Goal: Information Seeking & Learning: Learn about a topic

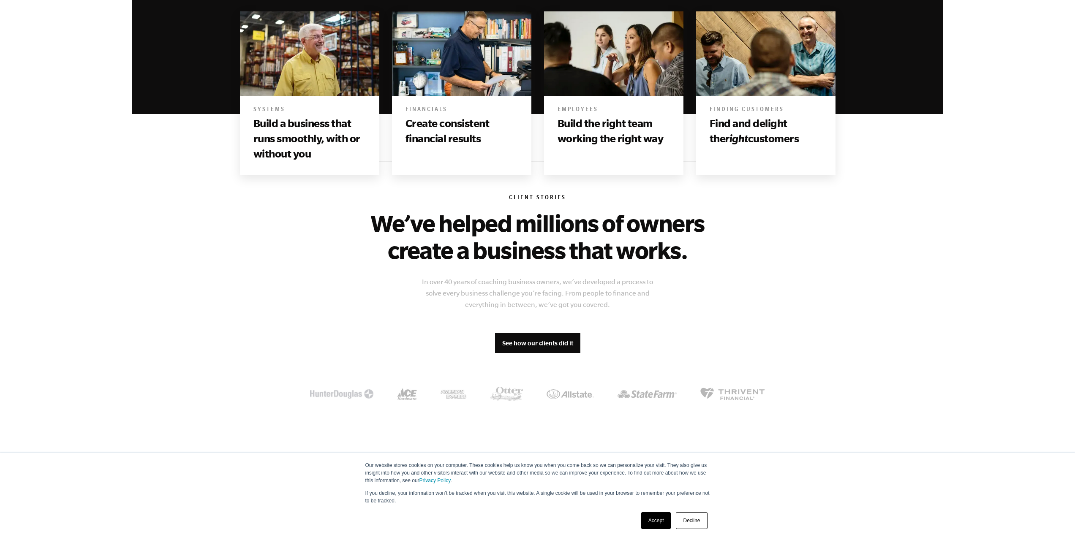
scroll to position [507, 0]
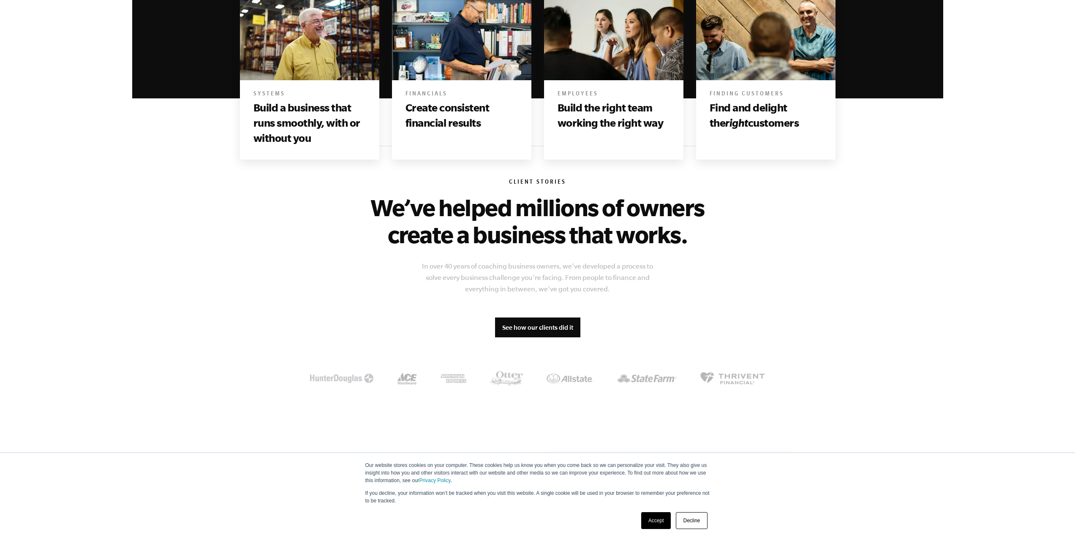
click at [656, 520] on link "Accept" at bounding box center [656, 520] width 30 height 17
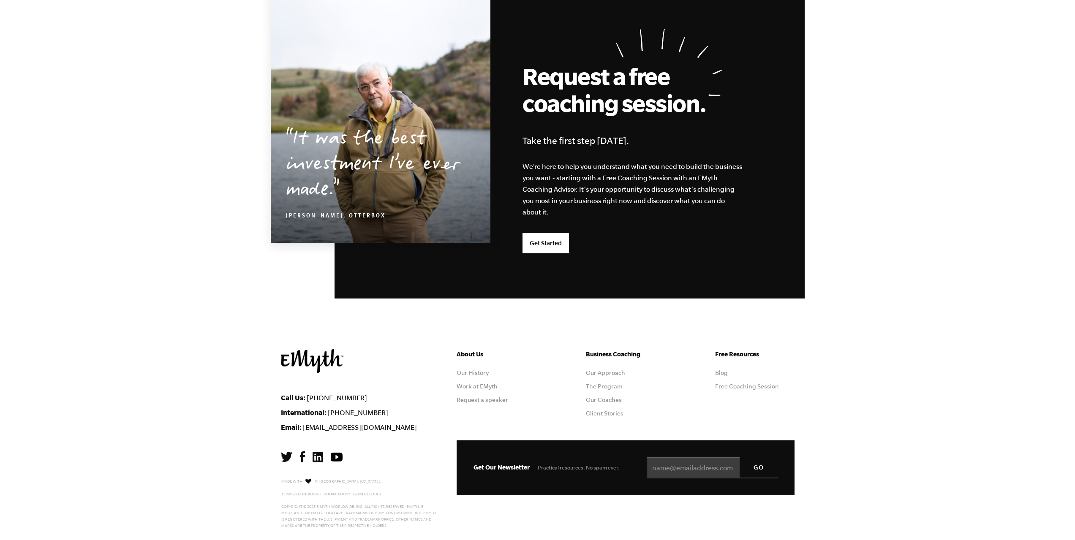
scroll to position [2064, 0]
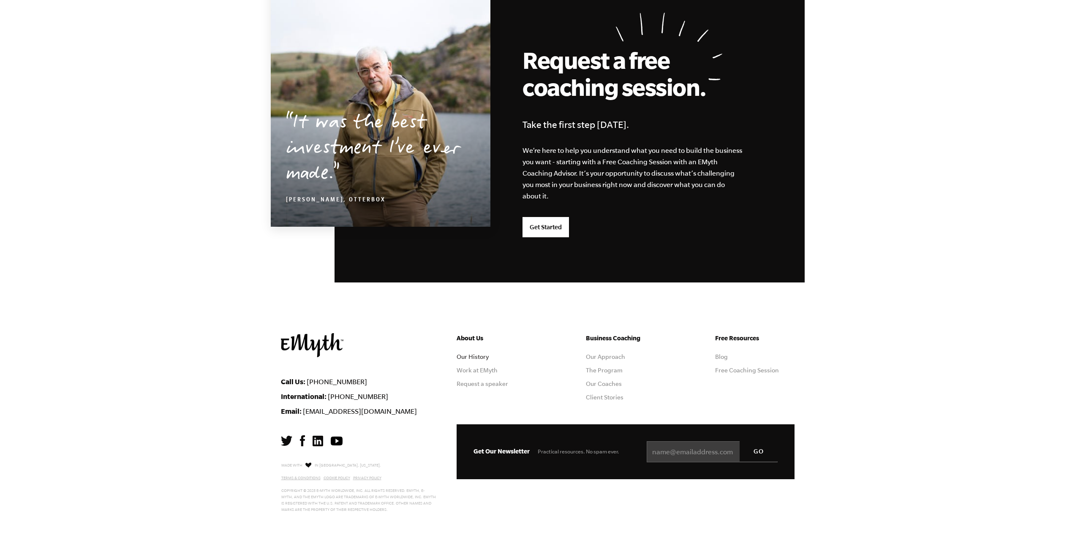
click at [459, 358] on link "Our History" at bounding box center [473, 357] width 32 height 7
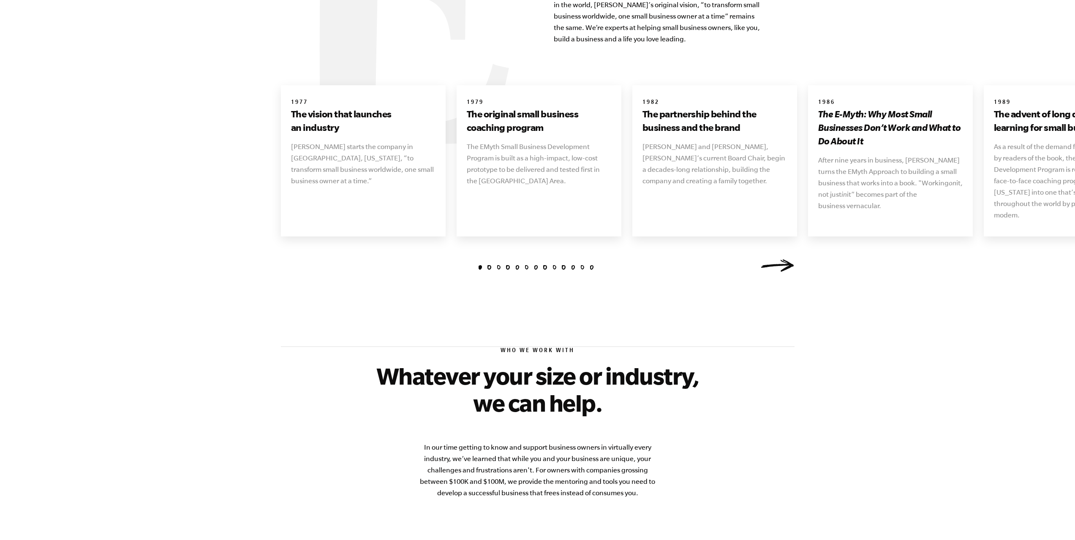
scroll to position [1141, 0]
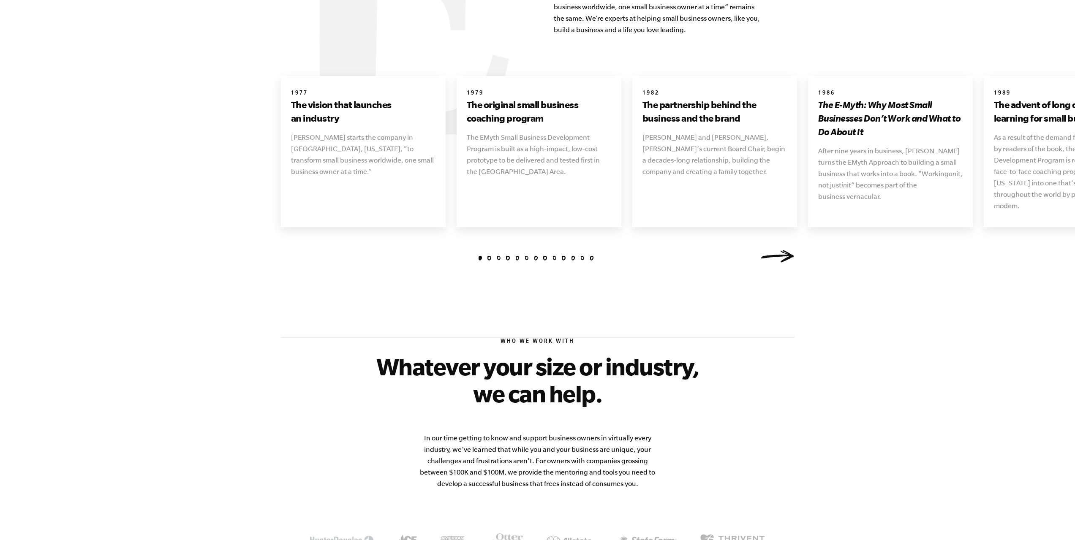
click at [776, 250] on link "Next" at bounding box center [778, 256] width 34 height 13
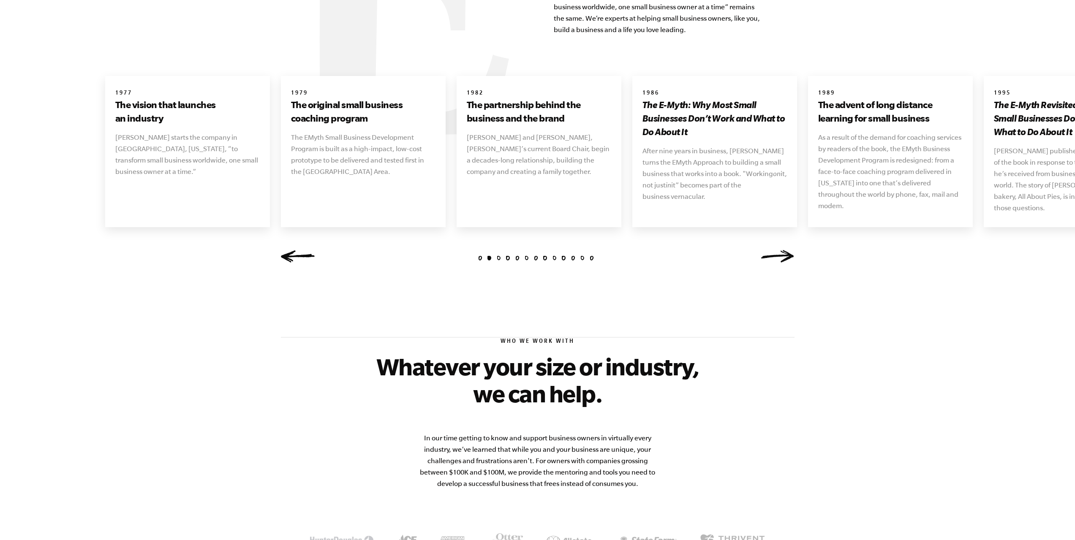
click at [776, 250] on link "Next" at bounding box center [778, 256] width 34 height 13
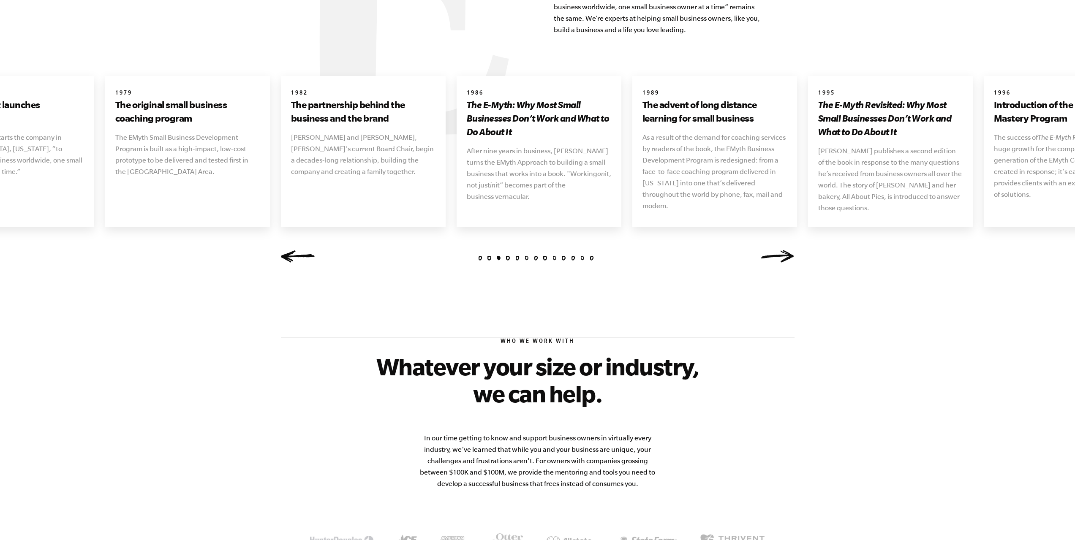
click at [776, 250] on link "Next" at bounding box center [778, 256] width 34 height 13
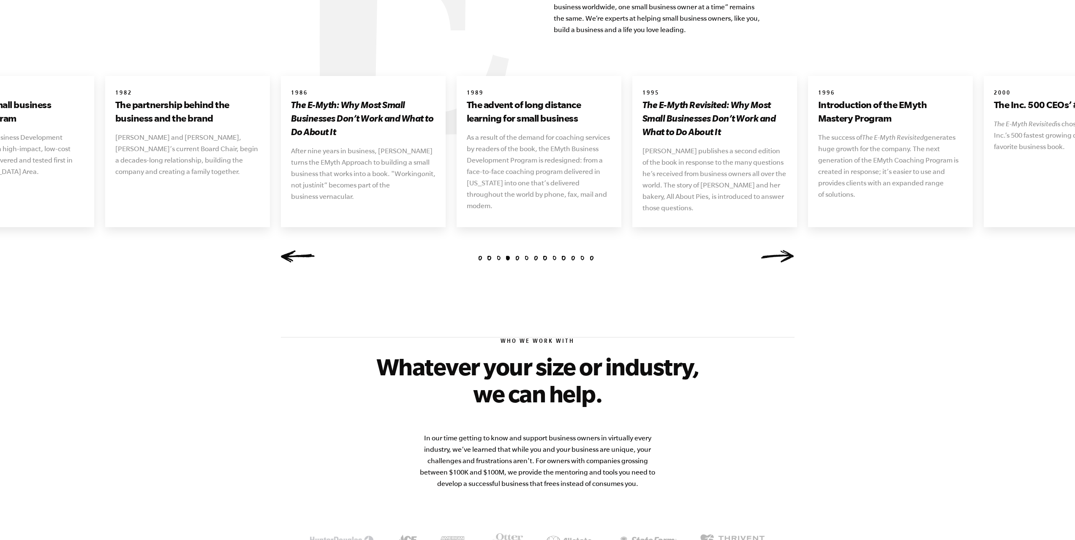
click at [776, 250] on link "Next" at bounding box center [778, 256] width 34 height 13
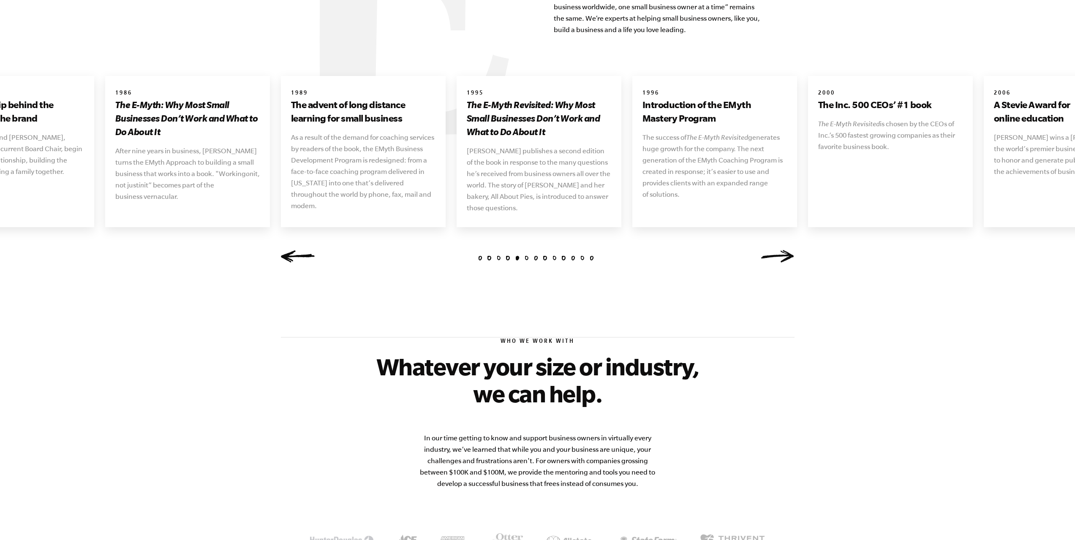
click at [776, 250] on link "Next" at bounding box center [778, 256] width 34 height 13
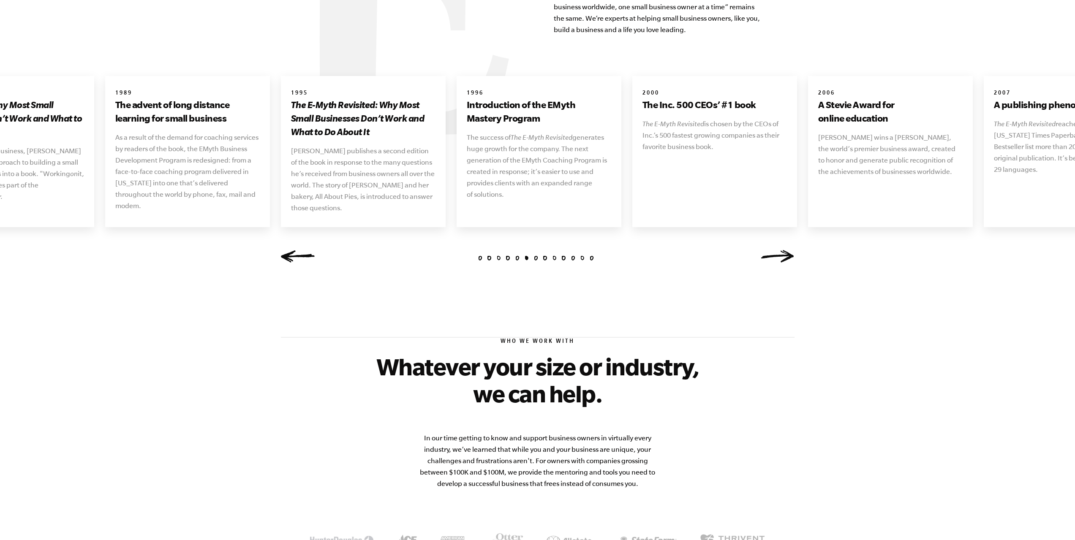
click at [776, 250] on link "Next" at bounding box center [778, 256] width 34 height 13
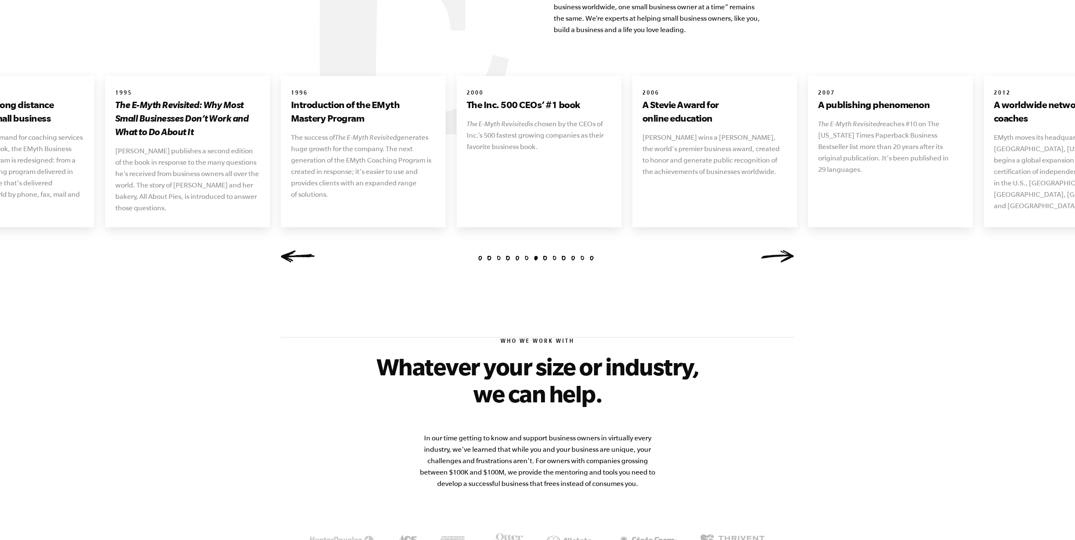
click at [776, 250] on link "Next" at bounding box center [778, 256] width 34 height 13
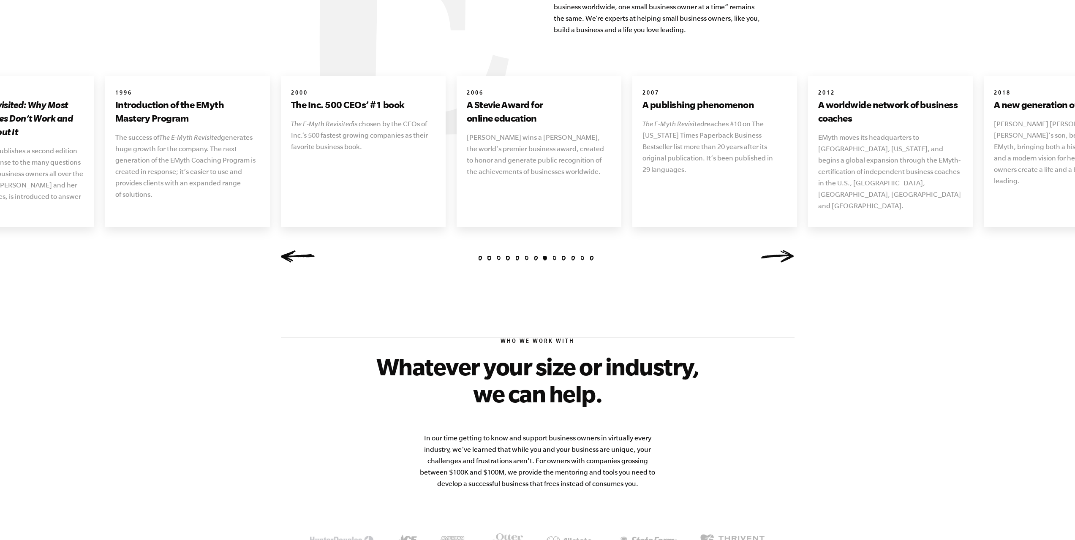
click at [776, 250] on link "Next" at bounding box center [778, 256] width 34 height 13
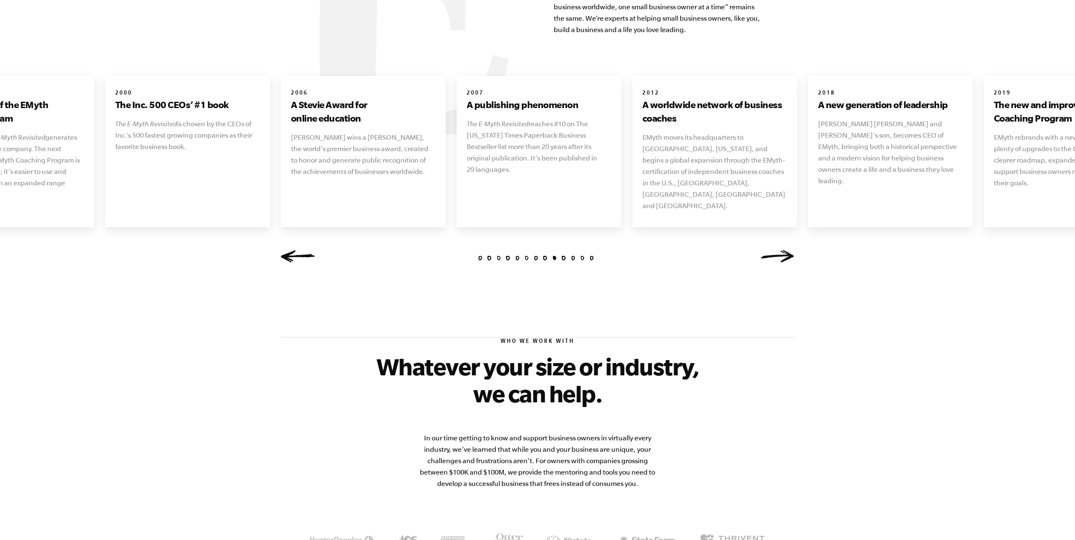
click at [776, 250] on link "Next" at bounding box center [778, 256] width 34 height 13
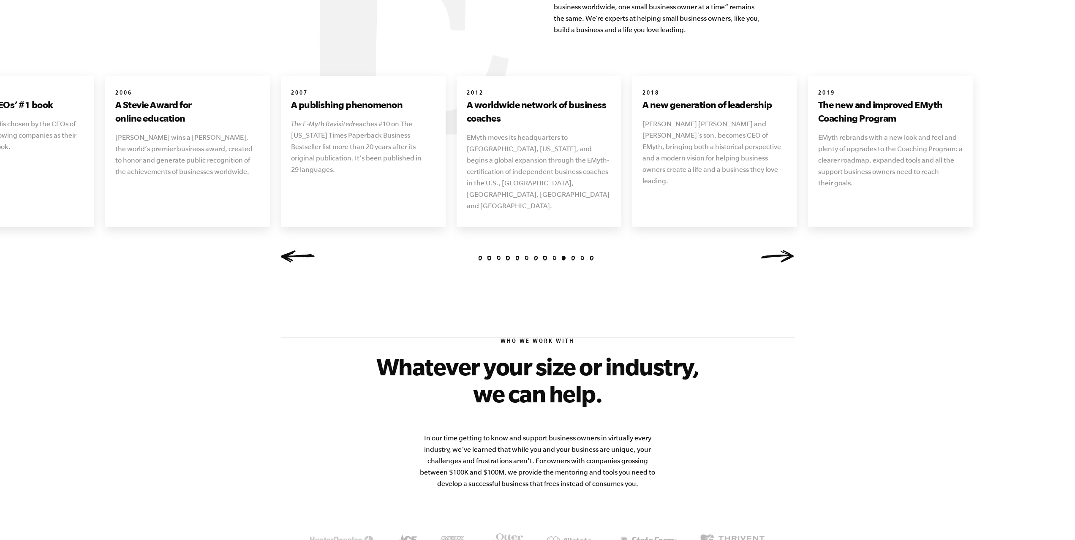
click at [776, 250] on link "Next" at bounding box center [778, 256] width 34 height 13
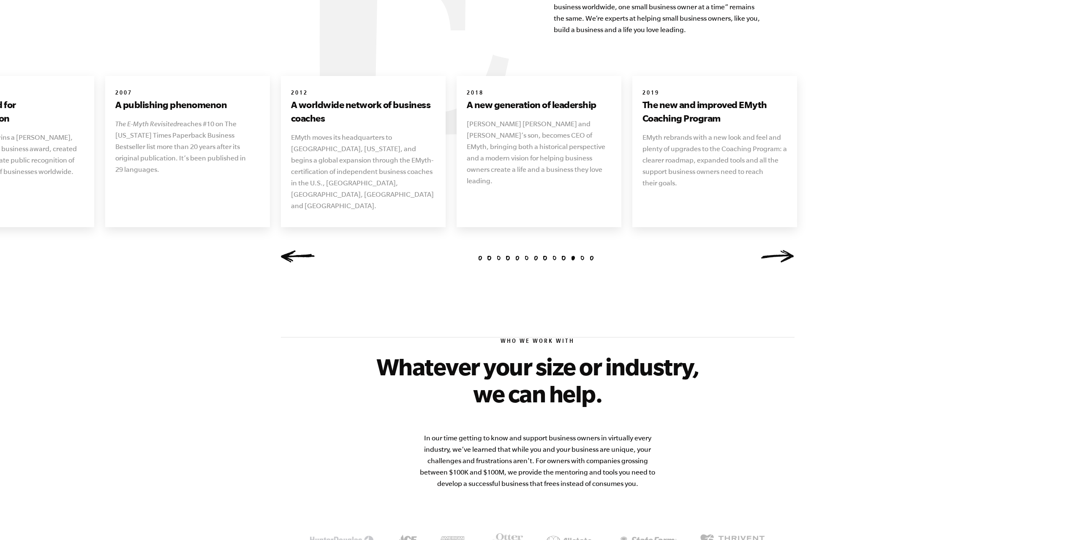
click at [776, 250] on link "Next" at bounding box center [778, 256] width 34 height 13
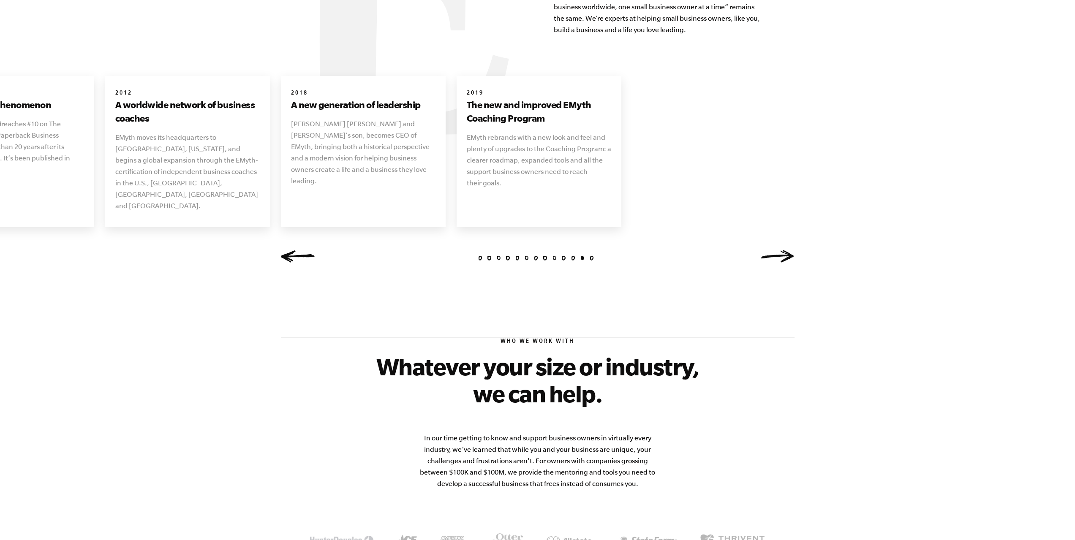
click at [776, 250] on link "Next" at bounding box center [778, 256] width 34 height 13
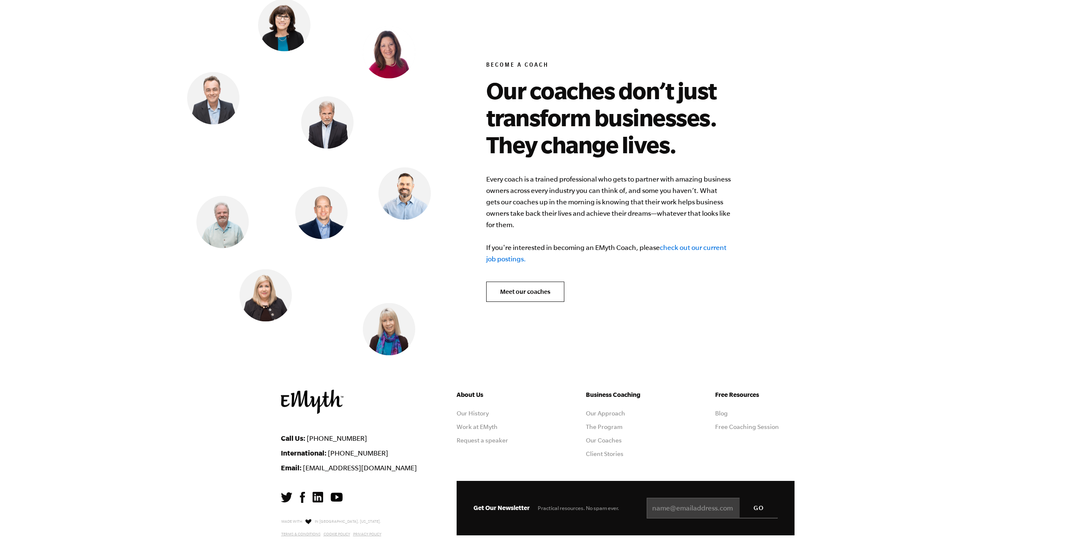
scroll to position [3422, 0]
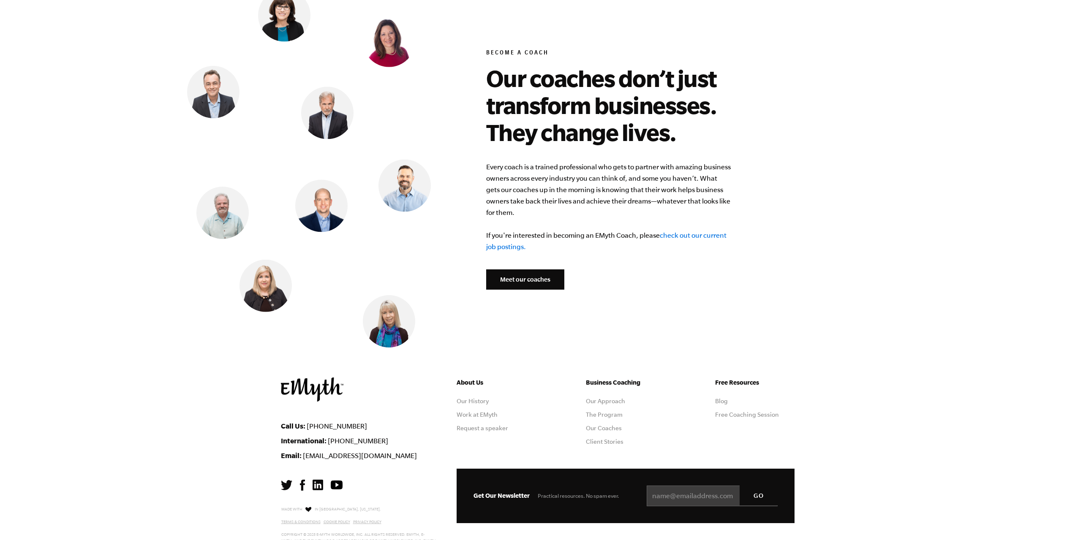
click at [528, 270] on link "Meet our coaches" at bounding box center [525, 280] width 78 height 20
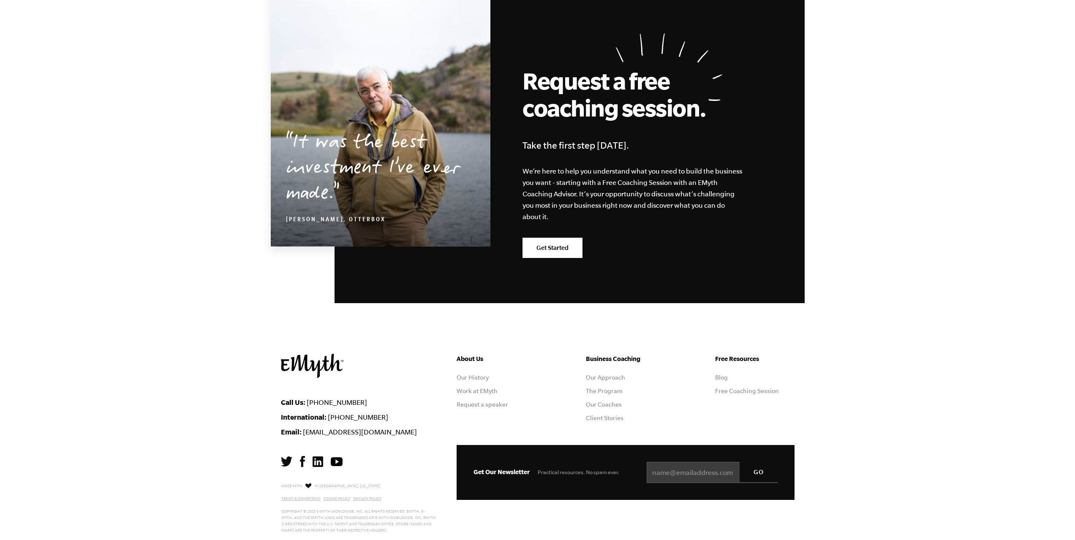
scroll to position [1345, 0]
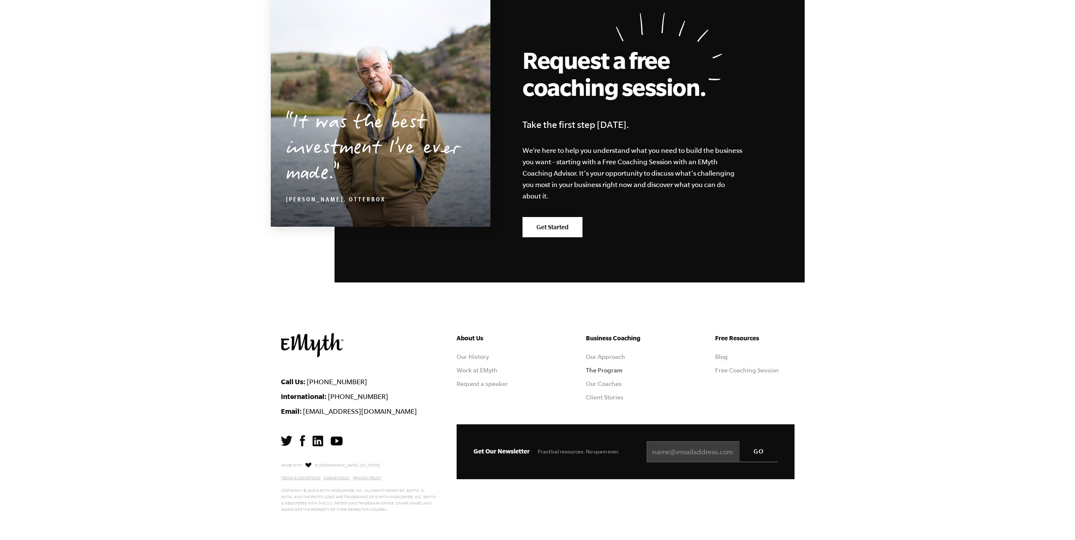
click at [608, 371] on link "The Program" at bounding box center [604, 370] width 37 height 7
